Goal: Contribute content: Contribute content

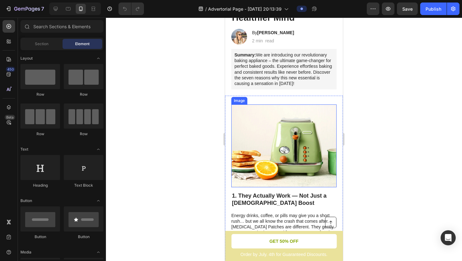
scroll to position [106, 0]
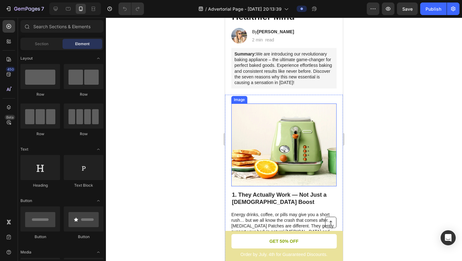
click at [287, 142] on img at bounding box center [283, 145] width 105 height 83
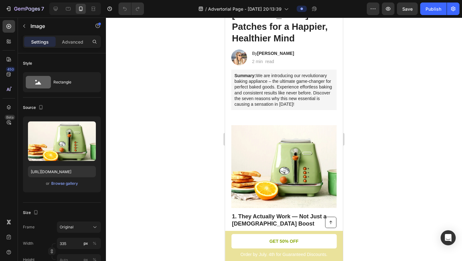
scroll to position [0, 0]
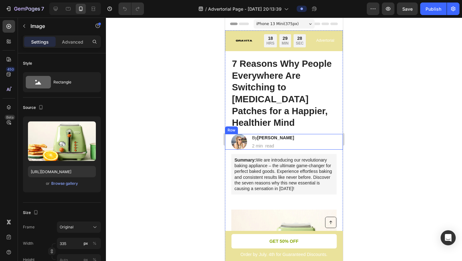
click at [282, 134] on div "Image By [PERSON_NAME] Heading 2 min read Text Block Row" at bounding box center [284, 142] width 118 height 16
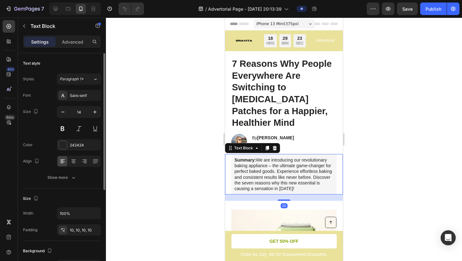
click at [247, 157] on p "Summary: We are introducing our revolutionary baking appliance – the ultimate g…" at bounding box center [283, 174] width 99 height 34
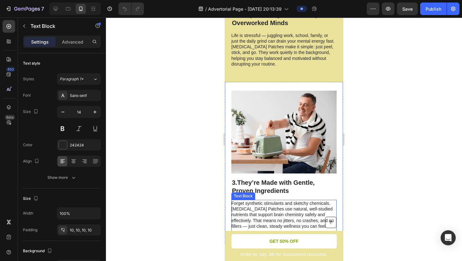
scroll to position [452, 0]
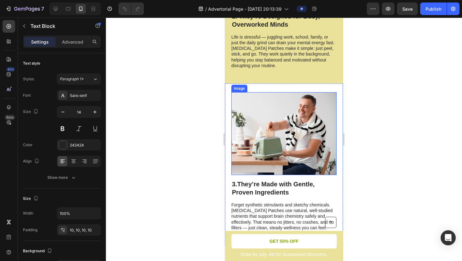
click at [282, 100] on img at bounding box center [283, 133] width 105 height 83
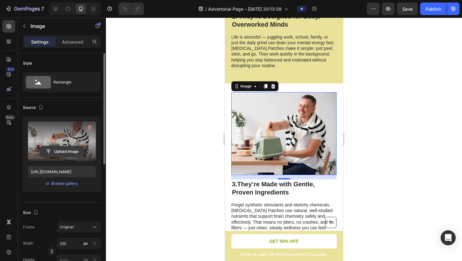
click at [70, 151] on input "file" at bounding box center [61, 151] width 43 height 11
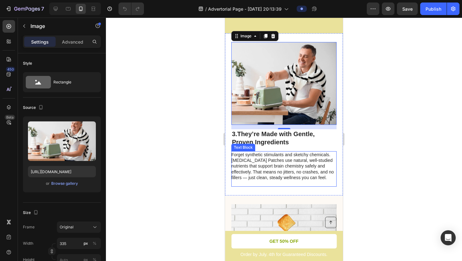
scroll to position [501, 0]
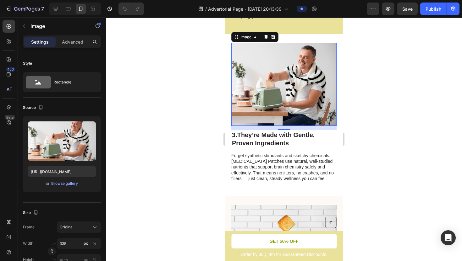
click at [279, 84] on img at bounding box center [283, 84] width 105 height 83
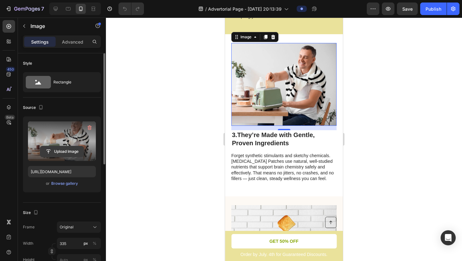
click at [72, 151] on input "file" at bounding box center [61, 151] width 43 height 11
type input "C:\fakepath\[MEDICAL_DATA] image.avif"
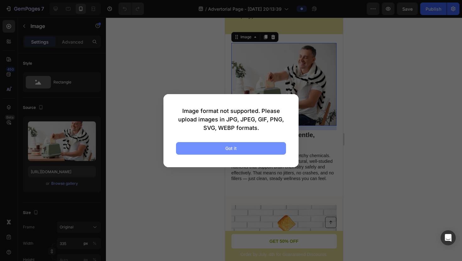
click at [258, 149] on button "Got it" at bounding box center [231, 148] width 110 height 13
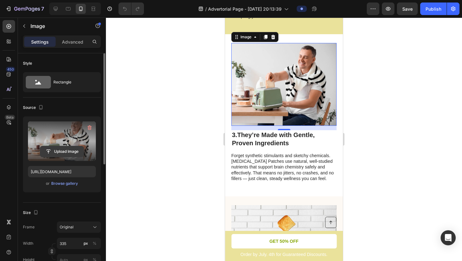
click at [71, 151] on input "file" at bounding box center [61, 151] width 43 height 11
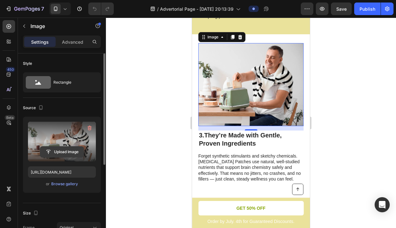
click at [62, 152] on input "file" at bounding box center [61, 151] width 43 height 11
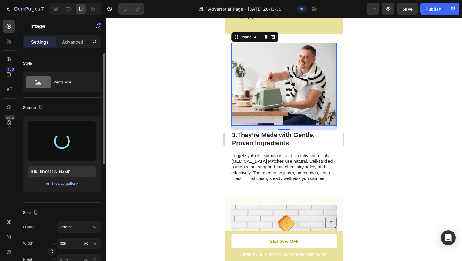
type input "[URL][DOMAIN_NAME]"
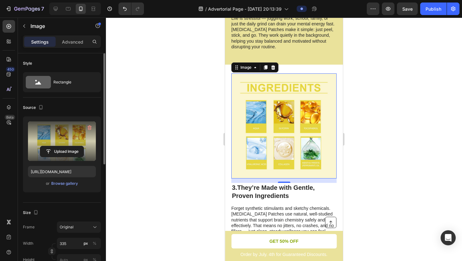
scroll to position [464, 0]
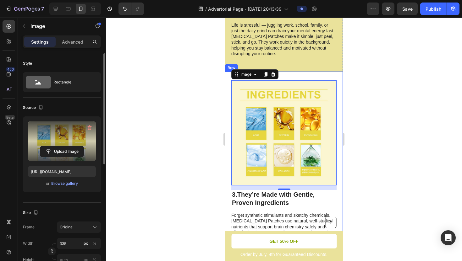
click at [388, 95] on div at bounding box center [284, 140] width 356 height 244
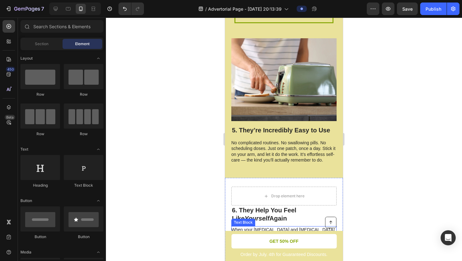
scroll to position [1043, 0]
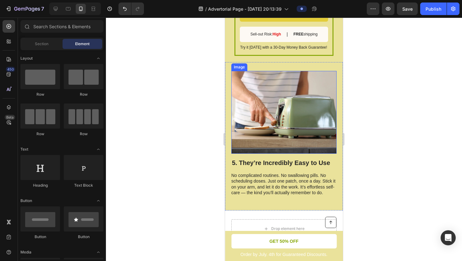
click at [276, 109] on img at bounding box center [283, 112] width 105 height 83
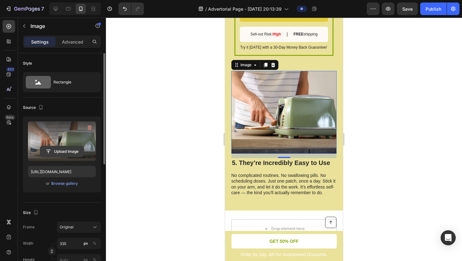
click at [66, 150] on input "file" at bounding box center [61, 151] width 43 height 11
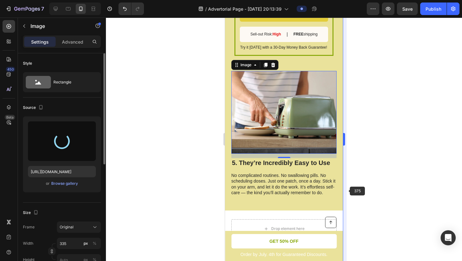
type input "[URL][DOMAIN_NAME]"
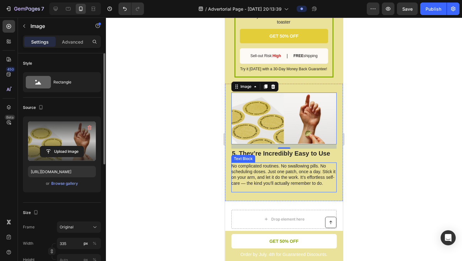
scroll to position [1018, 0]
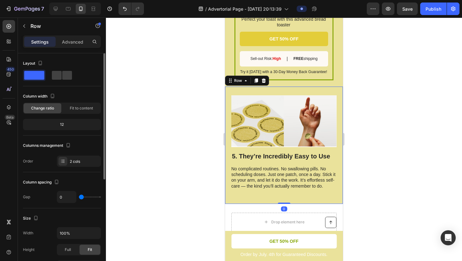
click at [309, 91] on div "5. They’re Incredibly Easy to Use Heading No complicated routines. No swallowin…" at bounding box center [284, 145] width 118 height 117
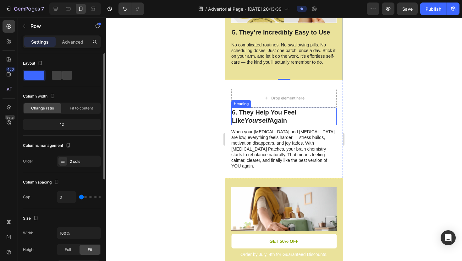
scroll to position [1143, 0]
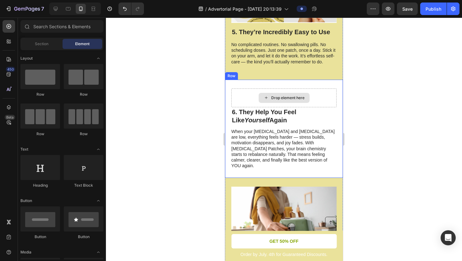
click at [273, 100] on div "Drop element here" at bounding box center [284, 98] width 51 height 10
click at [270, 99] on div "Drop element here" at bounding box center [284, 98] width 51 height 10
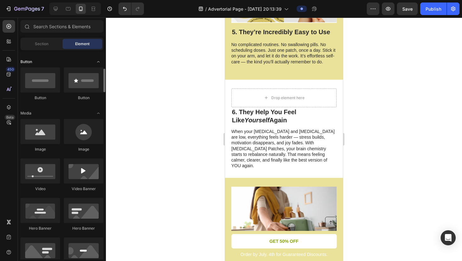
scroll to position [142, 0]
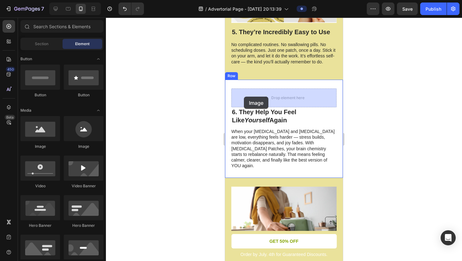
drag, startPoint x: 270, startPoint y: 151, endPoint x: 248, endPoint y: 95, distance: 60.5
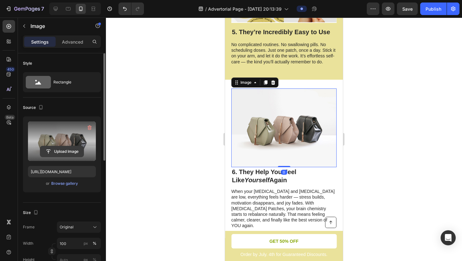
click at [54, 151] on input "file" at bounding box center [61, 151] width 43 height 11
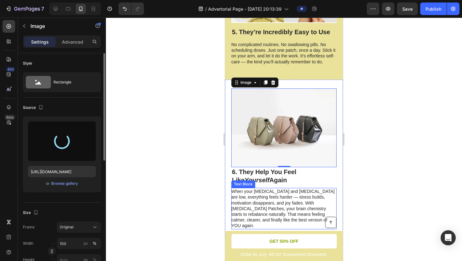
type input "[URL][DOMAIN_NAME]"
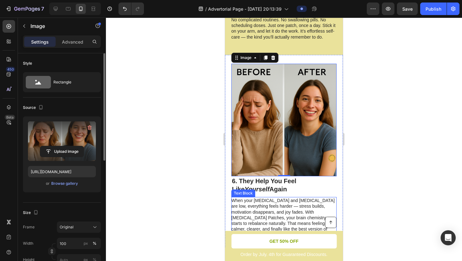
scroll to position [1201, 0]
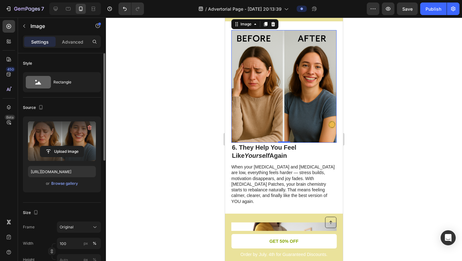
click at [381, 146] on div at bounding box center [284, 140] width 356 height 244
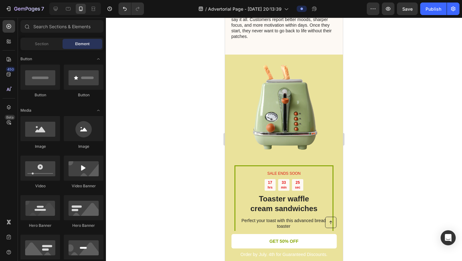
scroll to position [827, 0]
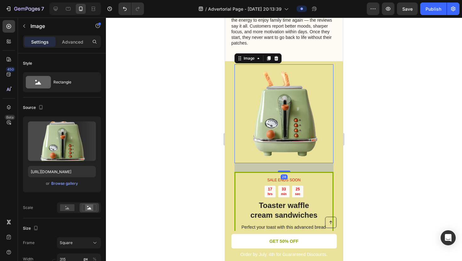
click at [288, 133] on img at bounding box center [283, 113] width 99 height 99
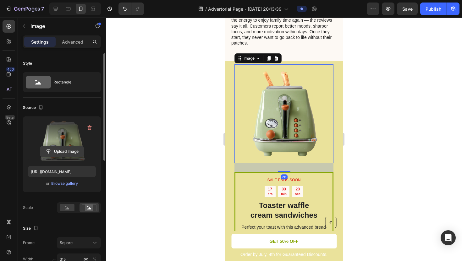
click at [69, 151] on input "file" at bounding box center [61, 151] width 43 height 11
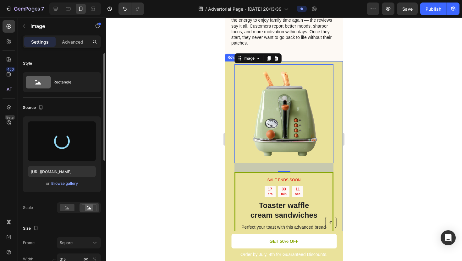
type input "[URL][DOMAIN_NAME]"
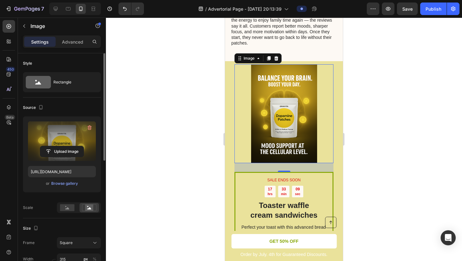
click at [374, 139] on div at bounding box center [284, 140] width 356 height 244
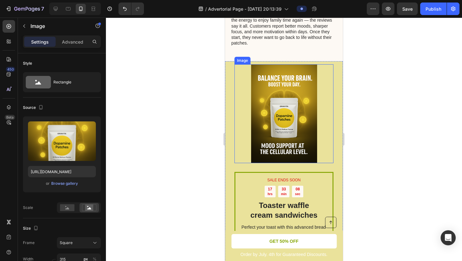
click at [299, 139] on img at bounding box center [283, 113] width 99 height 99
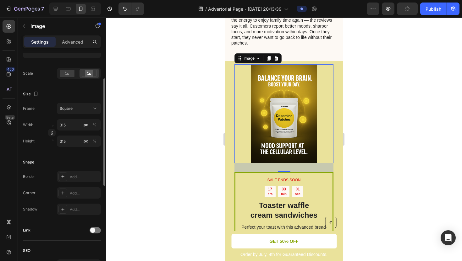
scroll to position [46, 0]
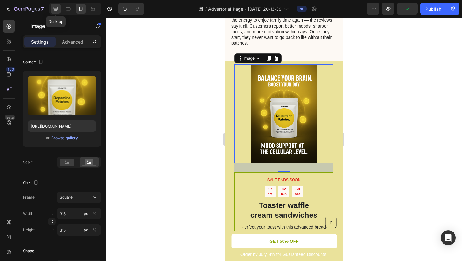
click at [55, 10] on icon at bounding box center [55, 9] width 6 height 6
type input "[URL][DOMAIN_NAME]"
type input "381"
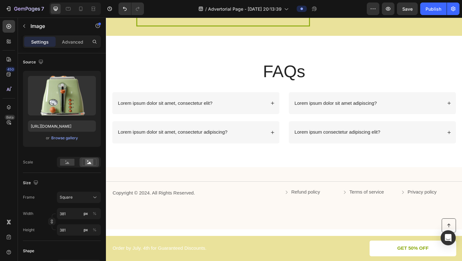
scroll to position [1473, 0]
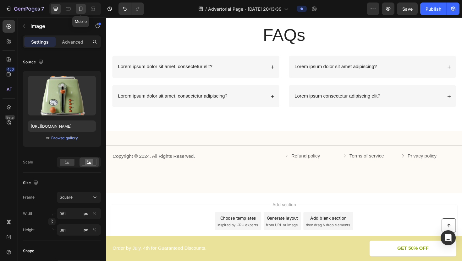
click at [81, 10] on icon at bounding box center [81, 9] width 6 height 6
type input "[URL][DOMAIN_NAME]"
type input "315"
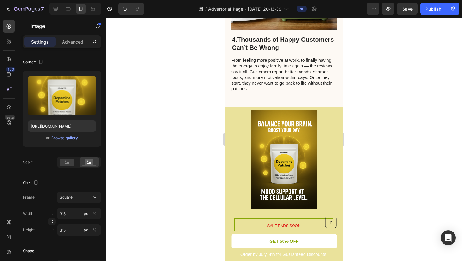
scroll to position [828, 0]
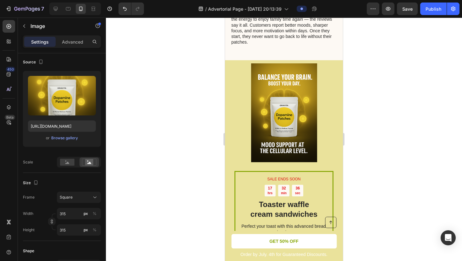
click at [275, 82] on img at bounding box center [283, 112] width 99 height 99
click at [249, 79] on img at bounding box center [283, 112] width 99 height 99
click at [280, 85] on img at bounding box center [283, 112] width 99 height 99
click at [298, 63] on img at bounding box center [283, 112] width 99 height 99
click at [245, 120] on img at bounding box center [283, 112] width 99 height 99
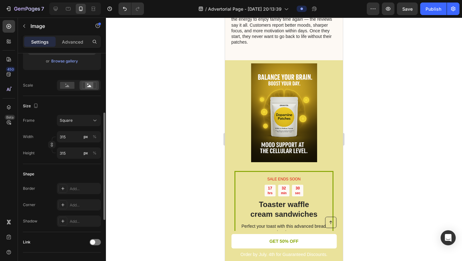
scroll to position [123, 0]
click at [68, 120] on span "Square" at bounding box center [66, 120] width 13 height 6
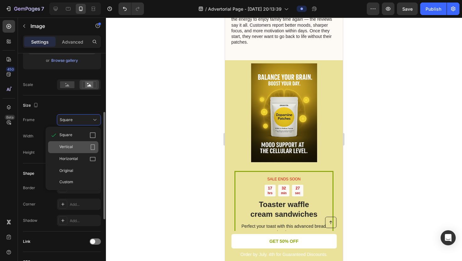
click at [91, 146] on icon at bounding box center [93, 147] width 6 height 6
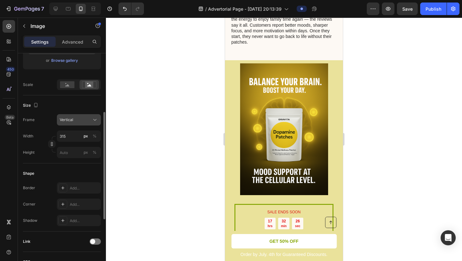
click at [79, 123] on div "Vertical" at bounding box center [79, 120] width 38 height 6
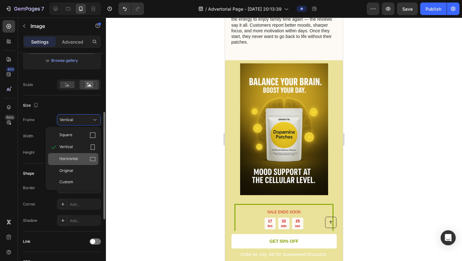
click at [91, 160] on icon at bounding box center [93, 159] width 6 height 6
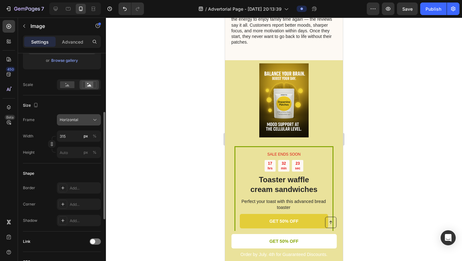
click at [84, 122] on div "Horizontal" at bounding box center [75, 120] width 31 height 6
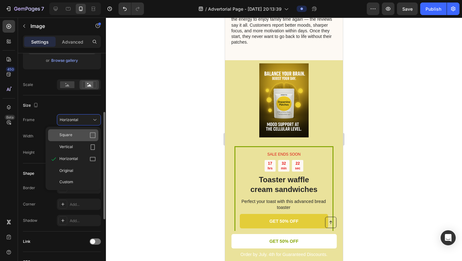
click at [90, 138] on icon at bounding box center [93, 136] width 6 height 6
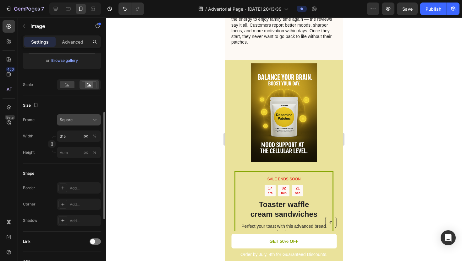
click at [83, 118] on div "Square" at bounding box center [75, 120] width 31 height 6
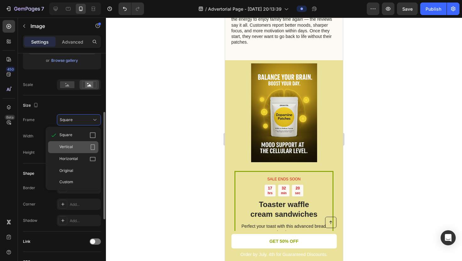
click at [90, 145] on icon at bounding box center [93, 147] width 6 height 6
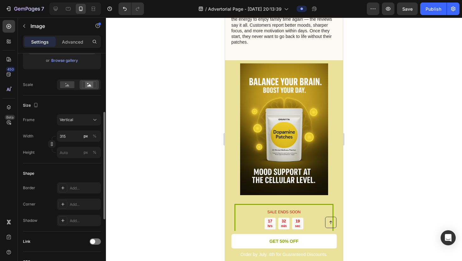
click at [151, 123] on div at bounding box center [284, 140] width 356 height 244
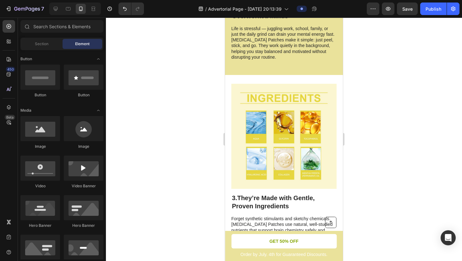
scroll to position [480, 0]
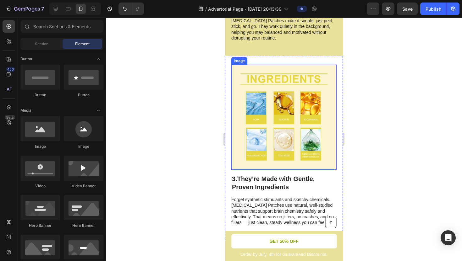
click at [256, 101] on img at bounding box center [283, 117] width 105 height 105
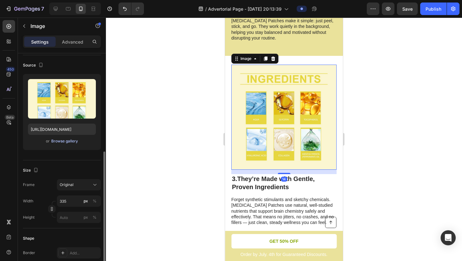
scroll to position [108, 0]
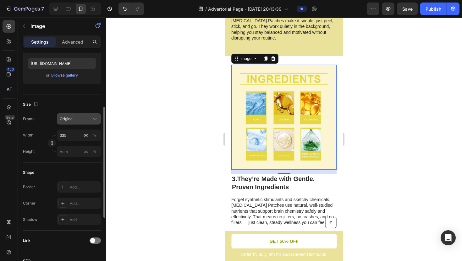
click at [79, 120] on div "Original" at bounding box center [75, 119] width 31 height 6
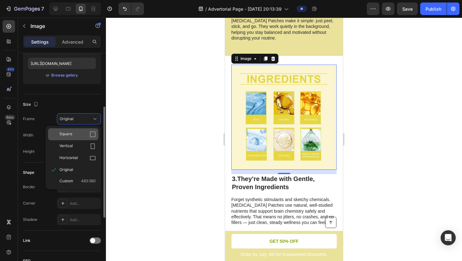
click at [77, 135] on div "Square" at bounding box center [77, 134] width 36 height 6
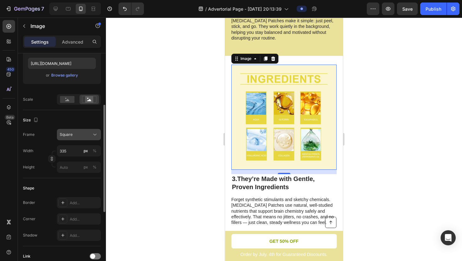
click at [76, 134] on div "Square" at bounding box center [75, 135] width 31 height 6
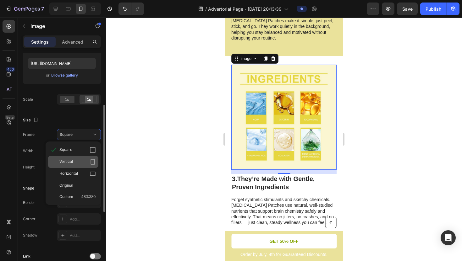
click at [75, 163] on div "Vertical" at bounding box center [77, 162] width 36 height 6
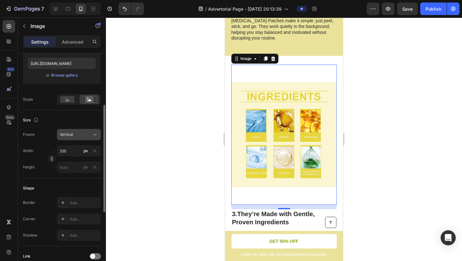
click at [82, 136] on div "Vertical" at bounding box center [75, 135] width 31 height 6
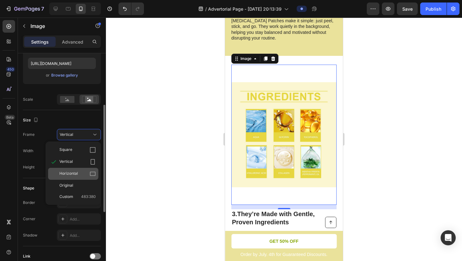
click at [83, 173] on div "Horizontal" at bounding box center [77, 174] width 36 height 6
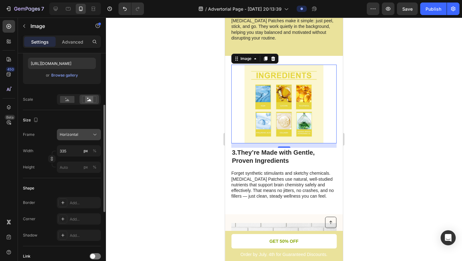
click at [84, 134] on div "Horizontal" at bounding box center [75, 135] width 31 height 6
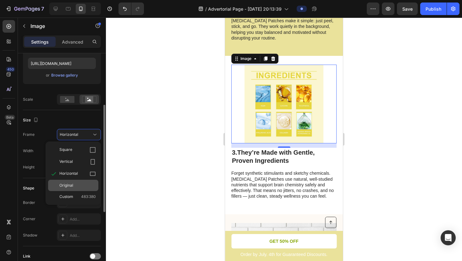
click at [79, 183] on div "Original" at bounding box center [73, 185] width 50 height 11
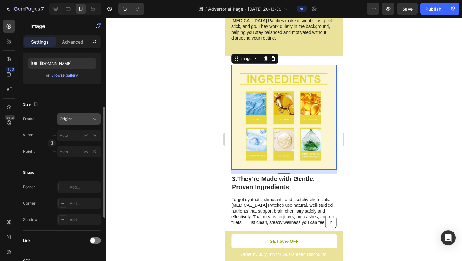
click at [79, 119] on div "Original" at bounding box center [75, 119] width 31 height 6
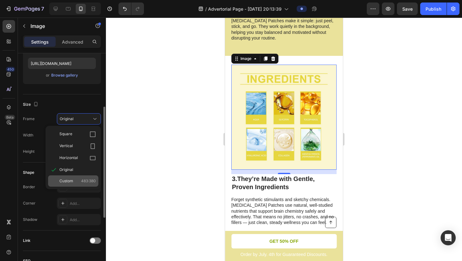
click at [79, 182] on div "Custom 483:380" at bounding box center [77, 181] width 36 height 6
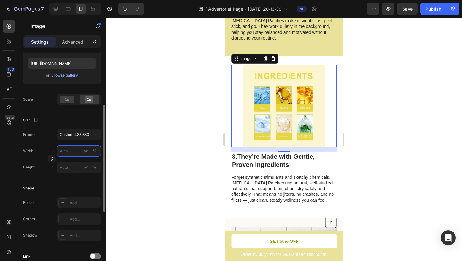
type input "t"
type input "5"
type input "4"
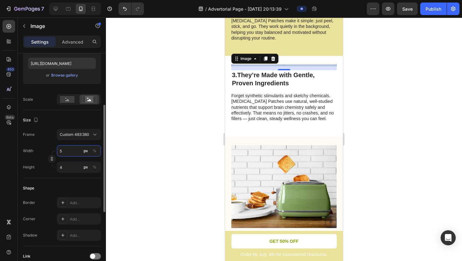
type input "50"
type input "39"
type input "500"
type input "393"
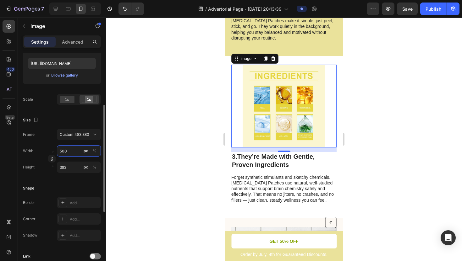
type input "5000"
type input "3934"
type input "50000"
type input "39337"
type input "5000"
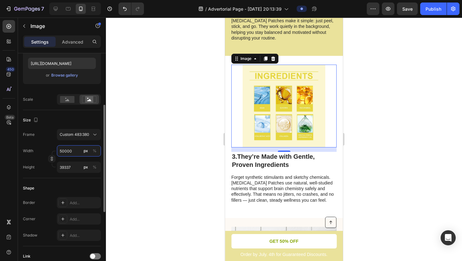
type input "3934"
type input "500"
type input "393"
click at [72, 165] on input "393" at bounding box center [79, 167] width 44 height 11
type input "6"
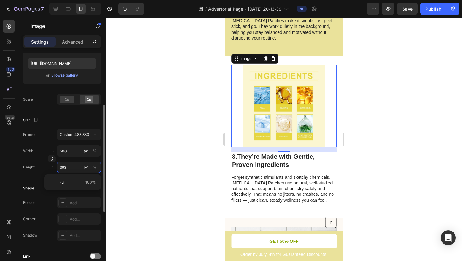
type input "5"
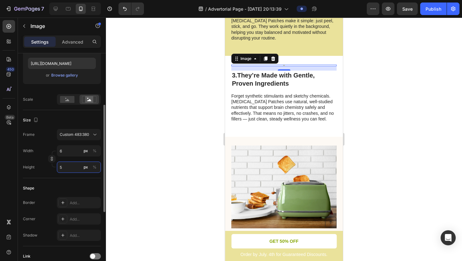
type input "64"
type input "50"
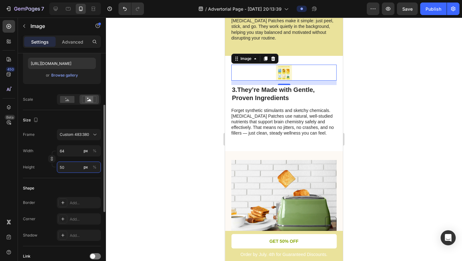
type input "636"
type input "500"
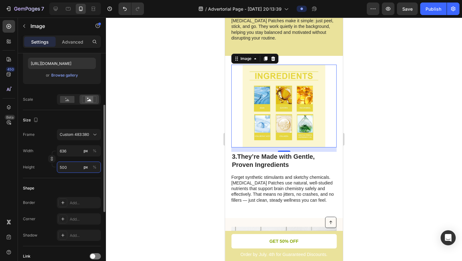
type input "64"
type input "50"
type input "6"
type input "5"
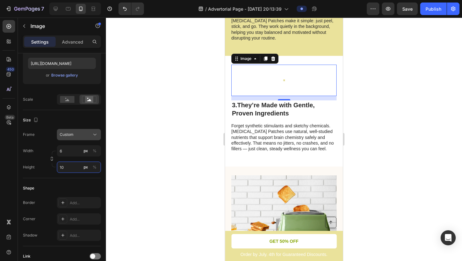
type input "1"
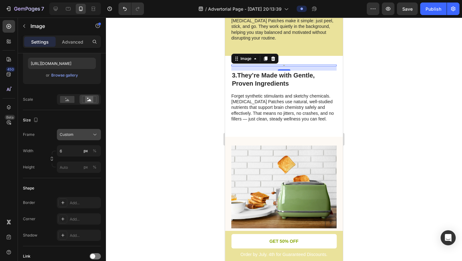
click at [83, 137] on div "Frame Custom Width 6 px % Height px %" at bounding box center [62, 151] width 78 height 44
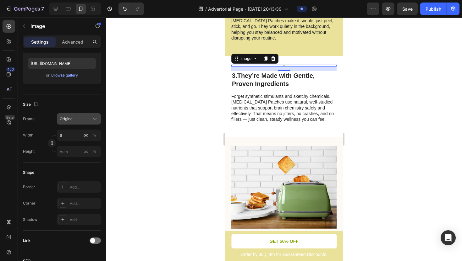
click at [67, 117] on span "Original" at bounding box center [67, 119] width 14 height 6
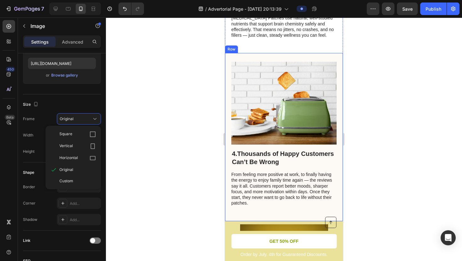
scroll to position [517, 0]
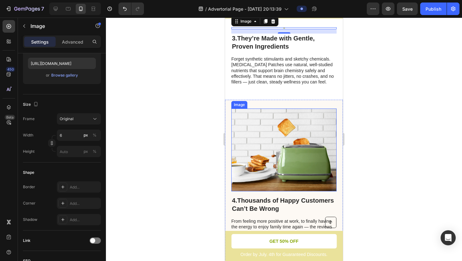
click at [134, 89] on div at bounding box center [284, 140] width 356 height 244
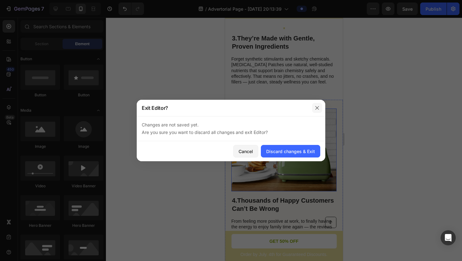
click at [319, 109] on icon "button" at bounding box center [316, 108] width 5 height 5
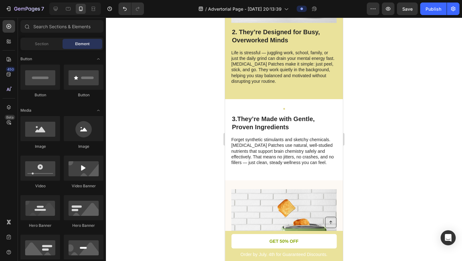
scroll to position [434, 0]
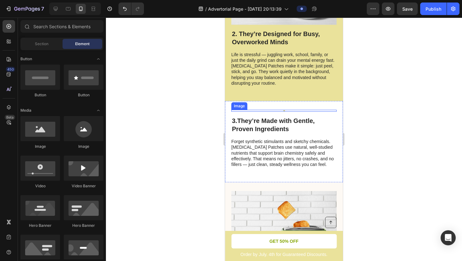
click at [285, 110] on div "Image" at bounding box center [283, 113] width 105 height 6
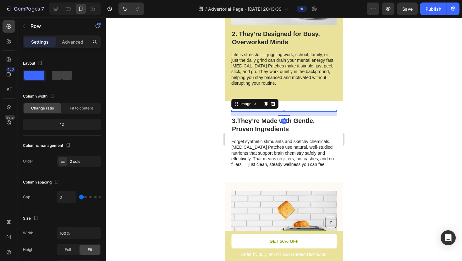
click at [284, 110] on img at bounding box center [284, 111] width 2 height 2
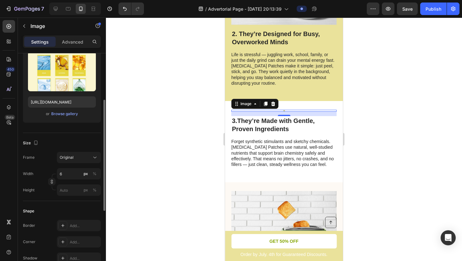
scroll to position [82, 0]
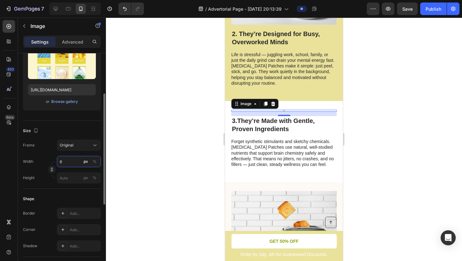
click at [73, 162] on input "6" at bounding box center [79, 161] width 44 height 11
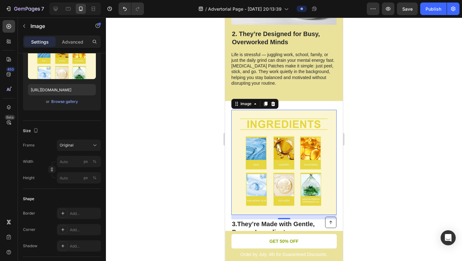
click at [157, 148] on div at bounding box center [284, 140] width 356 height 244
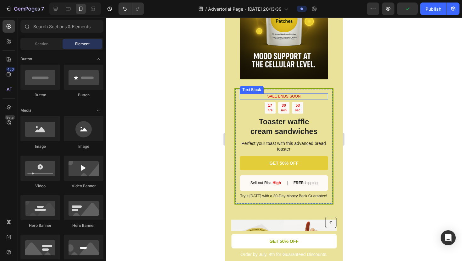
scroll to position [924, 0]
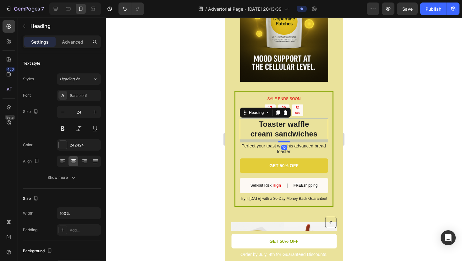
click at [288, 129] on h2 "Toaster waffle cream sandwiches" at bounding box center [284, 129] width 88 height 21
click at [301, 129] on h2 "Toaster waffle cream sandwiches" at bounding box center [284, 129] width 88 height 21
click at [301, 129] on p "Toaster waffle cream sandwiches" at bounding box center [283, 128] width 87 height 19
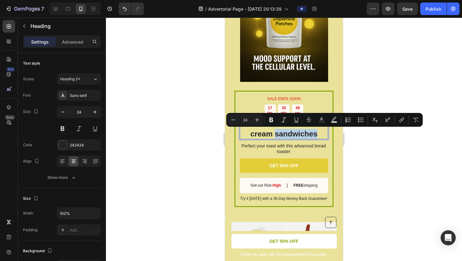
click at [301, 129] on p "Toaster waffle cream sandwiches" at bounding box center [283, 128] width 87 height 19
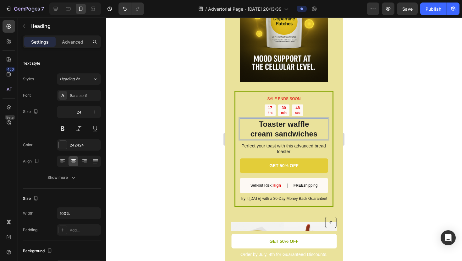
click at [316, 133] on p "Toaster waffle cream sandwiches" at bounding box center [283, 128] width 87 height 19
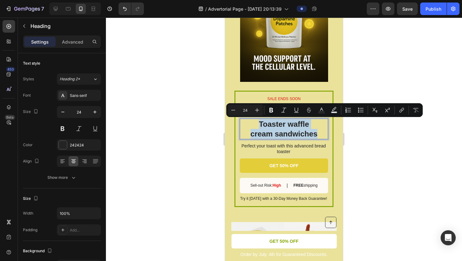
drag, startPoint x: 316, startPoint y: 133, endPoint x: 255, endPoint y: 123, distance: 61.7
click at [255, 123] on p "Toaster waffle cream sandwiches" at bounding box center [283, 128] width 87 height 19
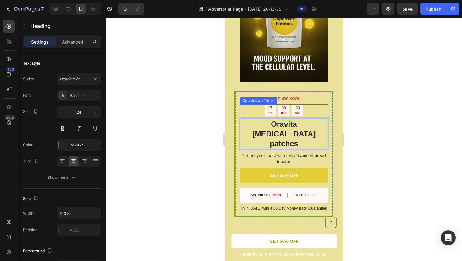
click at [311, 110] on div "17 hrs 30 min 33 sec" at bounding box center [284, 111] width 88 height 12
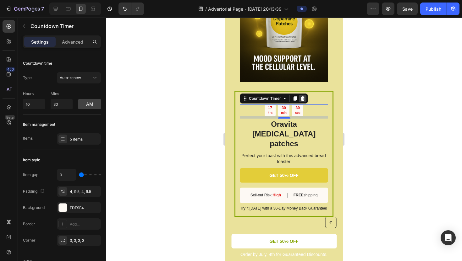
click at [302, 100] on icon at bounding box center [303, 98] width 4 height 4
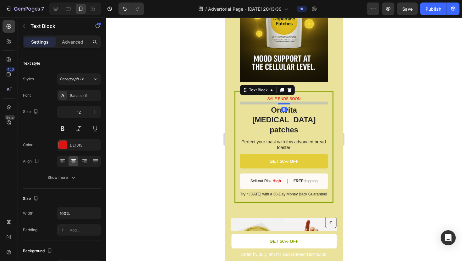
click at [307, 98] on p "SALE ENDS SOON" at bounding box center [283, 99] width 87 height 5
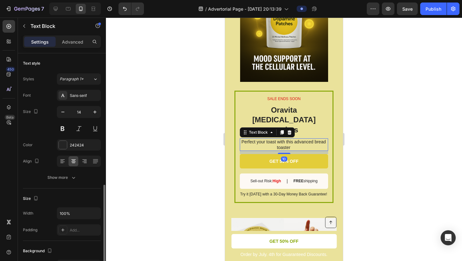
click at [301, 139] on p "Perfect your toast with this advanced bread toaster" at bounding box center [284, 144] width 88 height 11
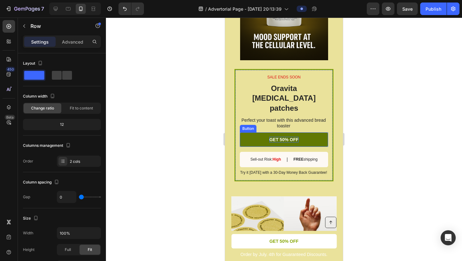
scroll to position [946, 0]
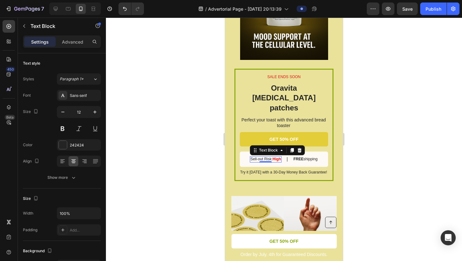
click at [277, 157] on strong "High" at bounding box center [276, 159] width 8 height 4
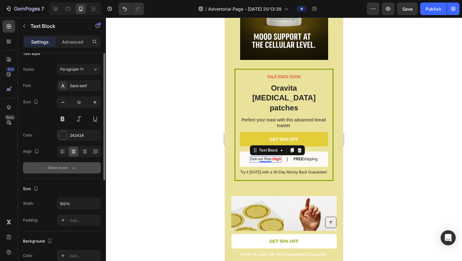
scroll to position [0, 0]
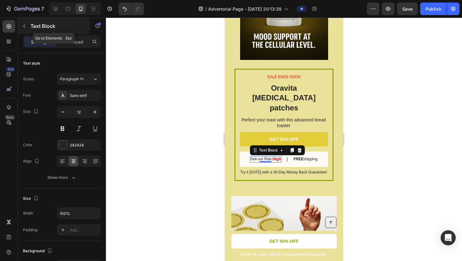
click at [41, 25] on p "Text Block" at bounding box center [56, 26] width 53 height 8
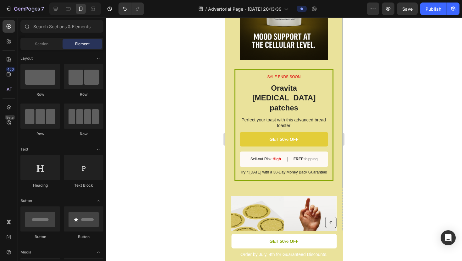
click at [228, 120] on div "SALE ENDS SOON Text Block Oravita [MEDICAL_DATA] patches Heading Perfect your t…" at bounding box center [284, 56] width 118 height 263
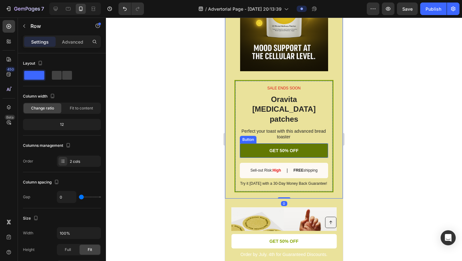
scroll to position [933, 0]
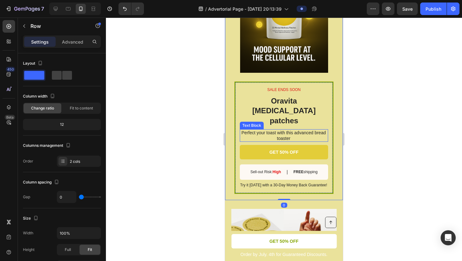
click at [281, 130] on p "Perfect your toast with this advanced bread toaster" at bounding box center [284, 135] width 88 height 11
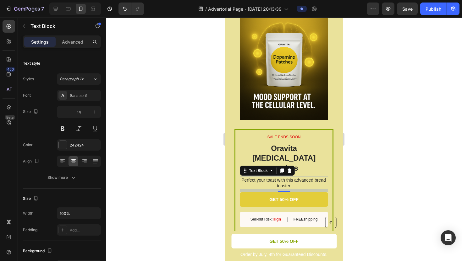
scroll to position [885, 0]
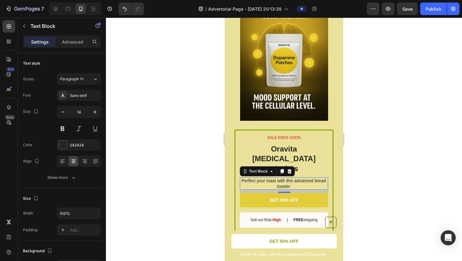
click at [263, 178] on p "Perfect your toast with this advanced bread toaster" at bounding box center [284, 183] width 88 height 11
click at [294, 178] on p "Perfect your toast with this advanced bread toaster" at bounding box center [284, 183] width 88 height 11
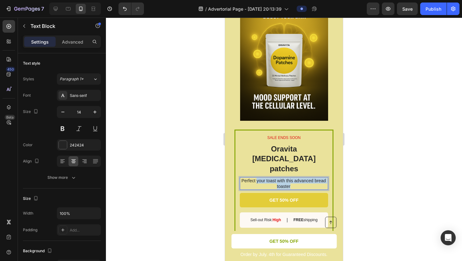
drag, startPoint x: 294, startPoint y: 177, endPoint x: 257, endPoint y: 169, distance: 37.5
click at [257, 178] on p "Perfect your toast with this advanced bread toaster" at bounding box center [284, 183] width 88 height 11
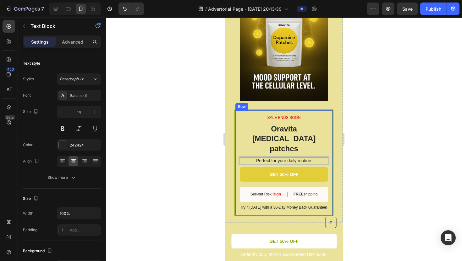
scroll to position [906, 0]
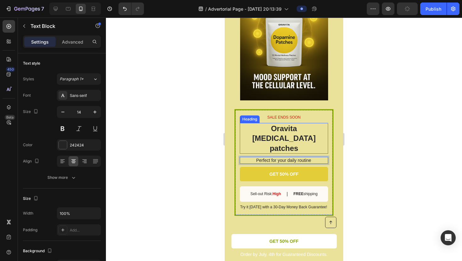
click at [318, 133] on h2 "Oravita [MEDICAL_DATA] patches" at bounding box center [284, 138] width 88 height 31
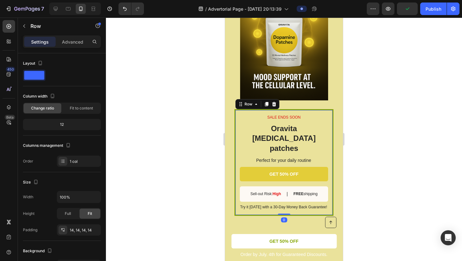
click at [330, 109] on div "SALE ENDS SOON Text Block Oravita [MEDICAL_DATA] patches Heading Perfect for yo…" at bounding box center [283, 162] width 99 height 107
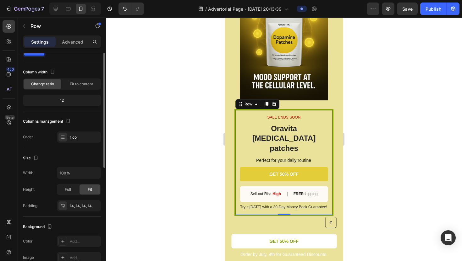
scroll to position [0, 0]
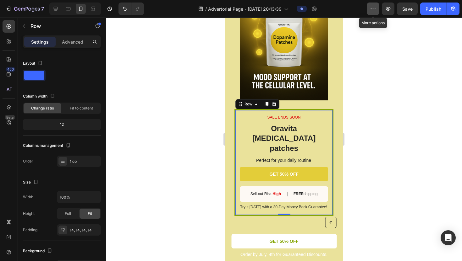
click at [374, 10] on icon "button" at bounding box center [373, 9] width 6 height 6
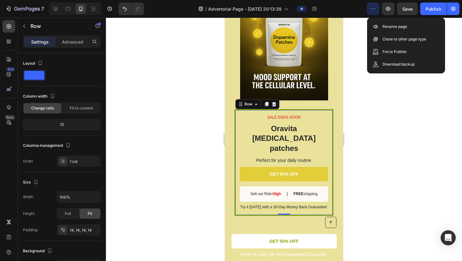
click at [374, 10] on icon "button" at bounding box center [373, 9] width 6 height 6
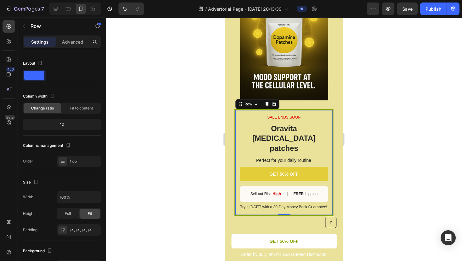
click at [300, 109] on div "SALE ENDS SOON Text Block Oravita [MEDICAL_DATA] patches Heading Perfect for yo…" at bounding box center [283, 162] width 99 height 107
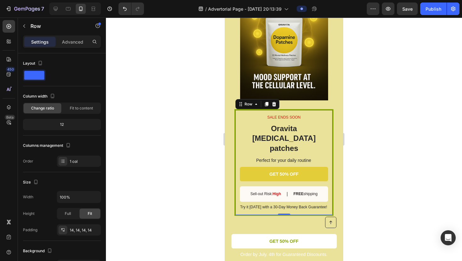
click at [300, 109] on div "SALE ENDS SOON Text Block Oravita [MEDICAL_DATA] patches Heading Perfect for yo…" at bounding box center [283, 162] width 99 height 107
click at [332, 125] on div "SALE ENDS SOON Text Block Oravita [MEDICAL_DATA] patches Heading Perfect for yo…" at bounding box center [283, 162] width 99 height 107
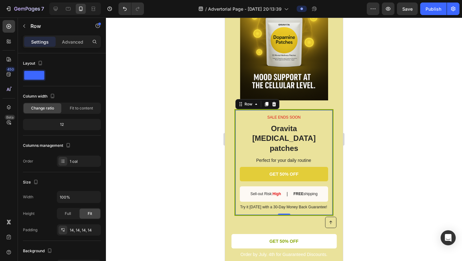
click at [261, 205] on div "SALE ENDS SOON Text Block Oravita [MEDICAL_DATA] patches Heading Perfect for yo…" at bounding box center [283, 162] width 99 height 107
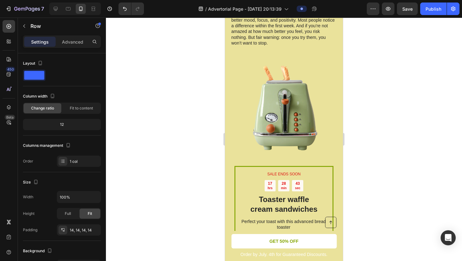
scroll to position [1545, 0]
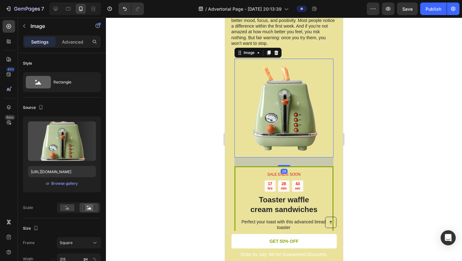
click at [278, 115] on img at bounding box center [283, 108] width 99 height 99
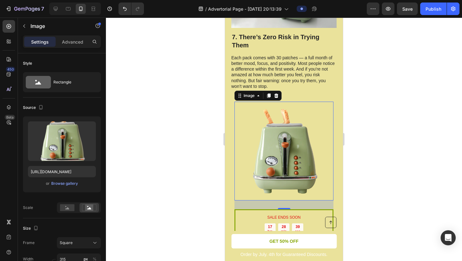
scroll to position [1500, 0]
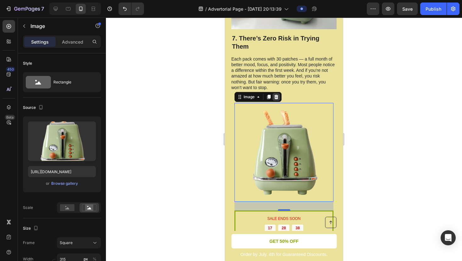
click at [277, 95] on icon at bounding box center [276, 97] width 4 height 4
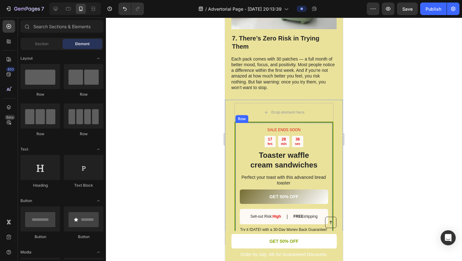
click at [313, 136] on div "17 hrs 28 min 36 sec" at bounding box center [284, 142] width 88 height 12
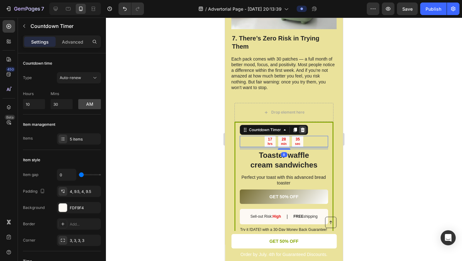
click at [304, 128] on icon at bounding box center [303, 130] width 4 height 4
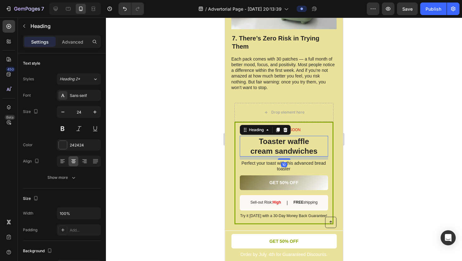
click at [313, 136] on h2 "Toaster waffle cream sandwiches" at bounding box center [284, 146] width 88 height 21
click at [283, 128] on icon at bounding box center [285, 130] width 5 height 5
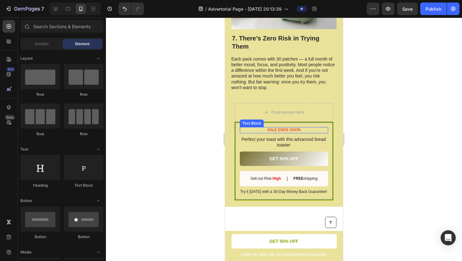
click at [309, 128] on p "SALE ENDS SOON" at bounding box center [283, 130] width 87 height 5
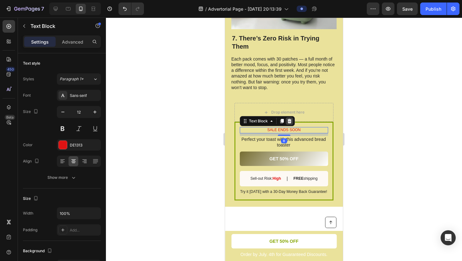
click at [289, 119] on icon at bounding box center [289, 121] width 4 height 4
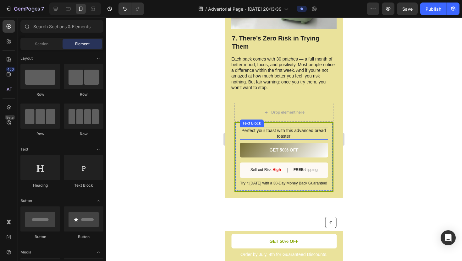
click at [314, 128] on p "Perfect your toast with this advanced bread toaster" at bounding box center [284, 133] width 88 height 11
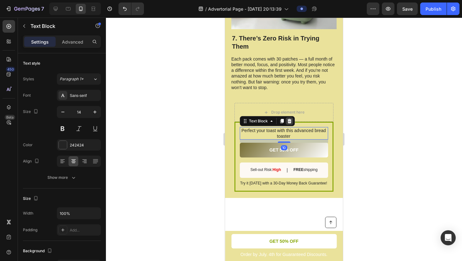
click at [289, 119] on icon at bounding box center [289, 121] width 5 height 5
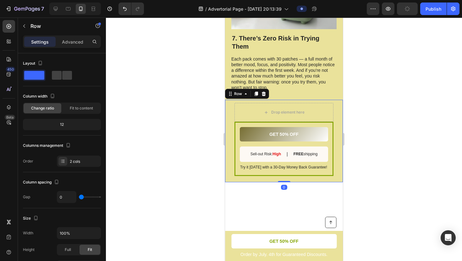
click at [334, 125] on div "GET 50% OFF Button Sell-out Risk: High Text Block | Text Block FREE shipping Te…" at bounding box center [284, 141] width 118 height 83
click at [265, 92] on icon at bounding box center [264, 94] width 4 height 4
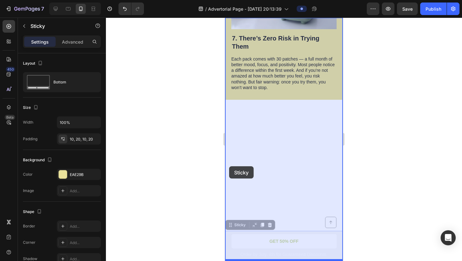
drag, startPoint x: 229, startPoint y: 237, endPoint x: 229, endPoint y: 167, distance: 70.4
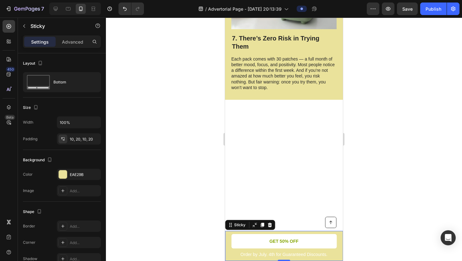
click at [239, 183] on div at bounding box center [283, 195] width 105 height 147
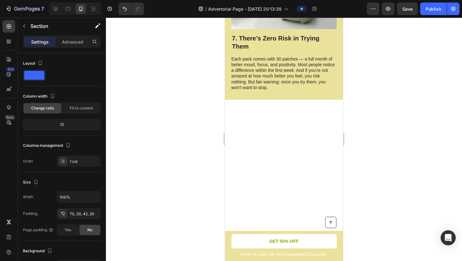
click at [243, 155] on div at bounding box center [283, 195] width 105 height 147
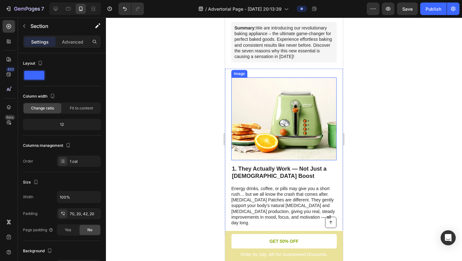
scroll to position [133, 0]
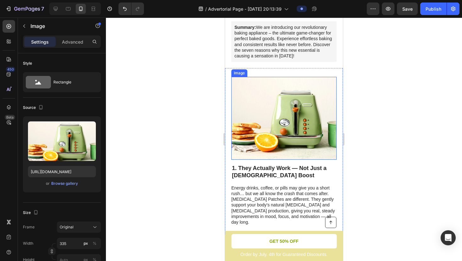
click at [257, 129] on img at bounding box center [283, 118] width 105 height 83
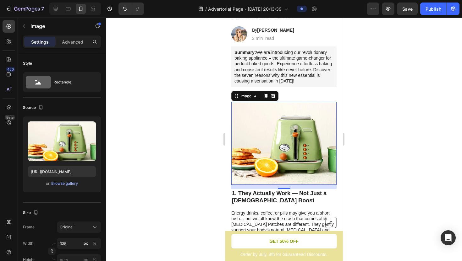
scroll to position [110, 0]
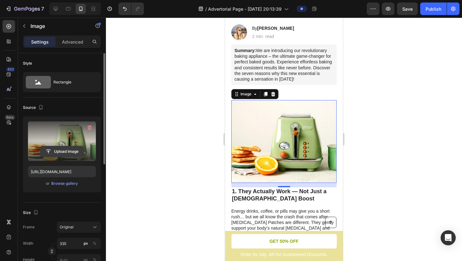
click at [65, 150] on input "file" at bounding box center [61, 151] width 43 height 11
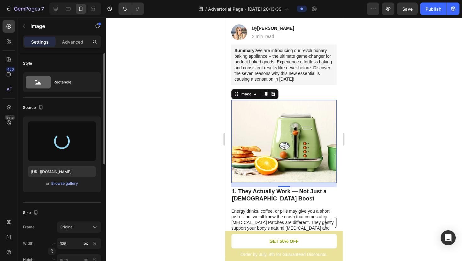
click at [369, 128] on div at bounding box center [284, 140] width 356 height 244
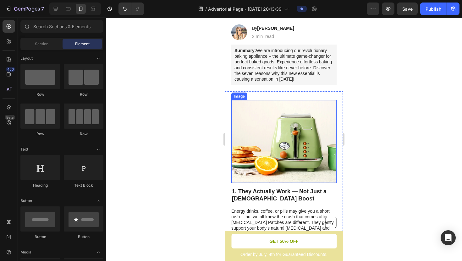
click at [282, 132] on img at bounding box center [283, 141] width 105 height 83
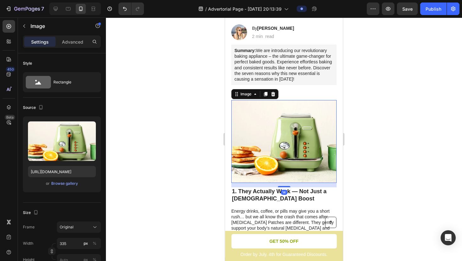
click at [282, 132] on img at bounding box center [283, 141] width 105 height 83
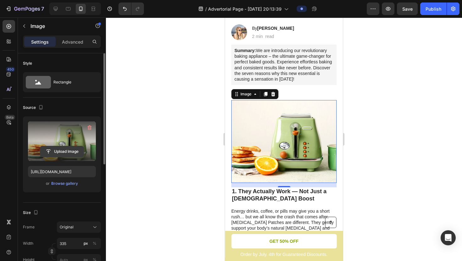
click at [68, 150] on input "file" at bounding box center [61, 151] width 43 height 11
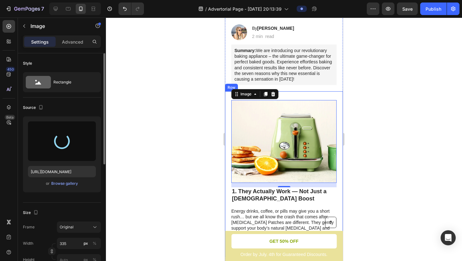
type input "[URL][DOMAIN_NAME]"
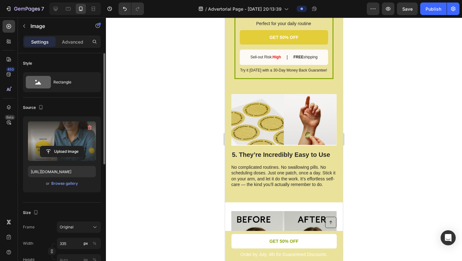
scroll to position [1126, 0]
